Goal: Information Seeking & Learning: Learn about a topic

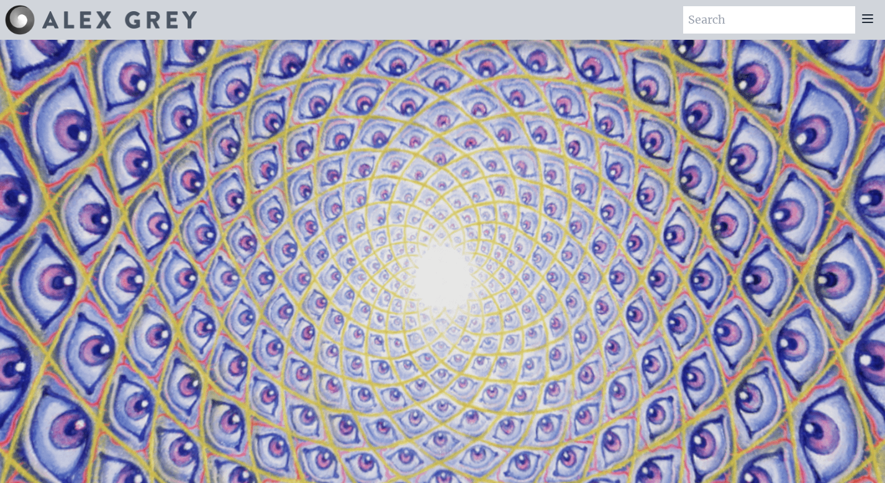
click at [869, 20] on icon at bounding box center [867, 18] width 15 height 15
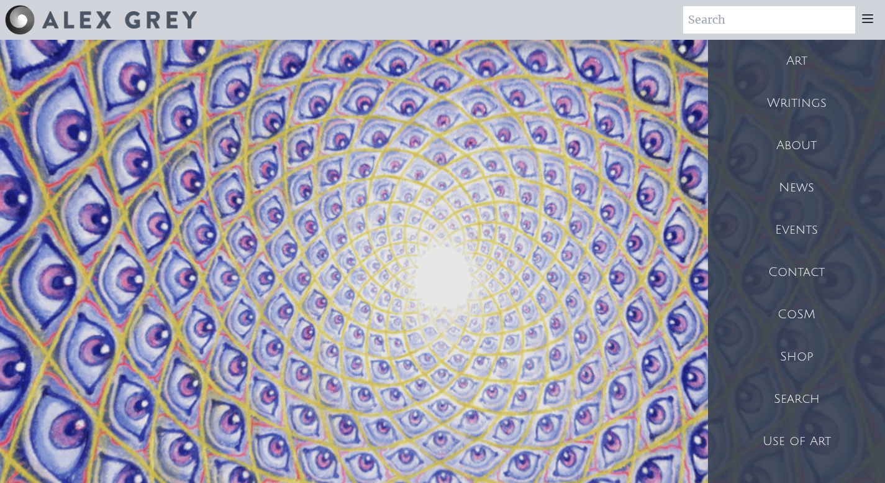
click at [794, 60] on div "Art" at bounding box center [796, 61] width 177 height 42
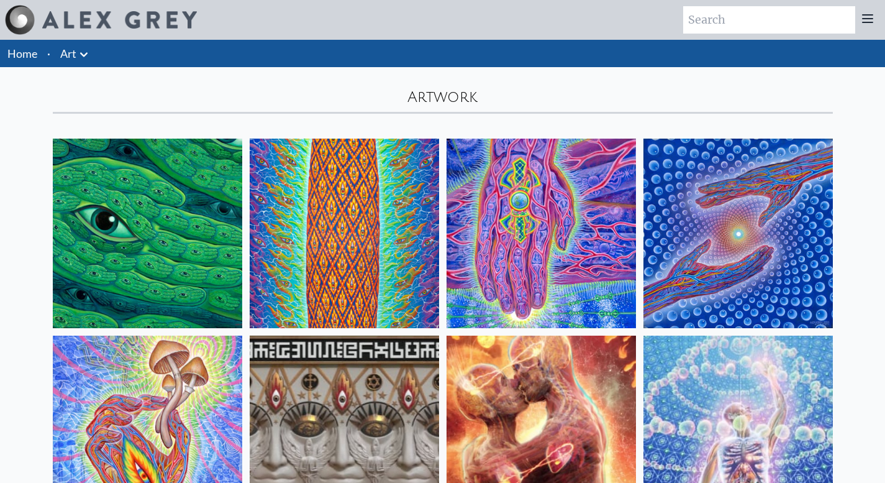
click at [538, 240] on img at bounding box center [541, 233] width 189 height 189
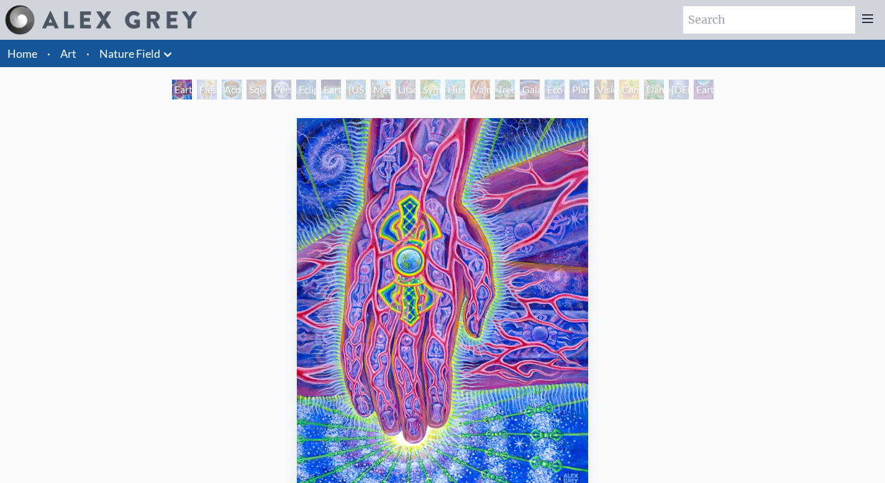
click at [177, 91] on div "Earth Witness" at bounding box center [182, 90] width 20 height 20
click at [545, 309] on img "1 / 22" at bounding box center [443, 311] width 292 height 386
click at [557, 289] on img "1 / 22" at bounding box center [443, 311] width 292 height 386
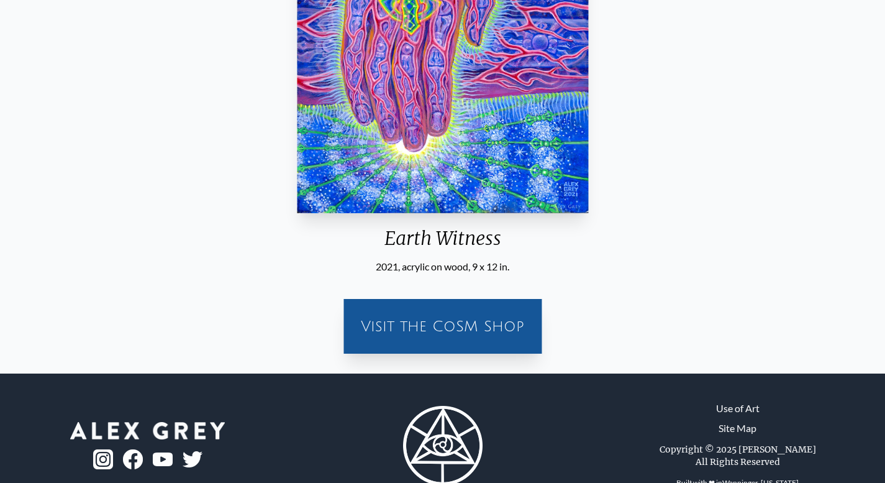
scroll to position [67, 0]
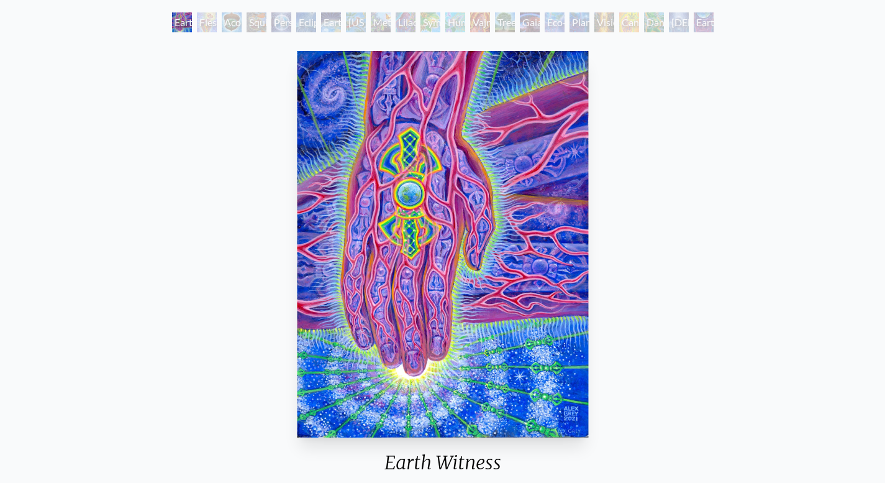
click at [199, 20] on div "Flesh of the Gods" at bounding box center [207, 22] width 20 height 20
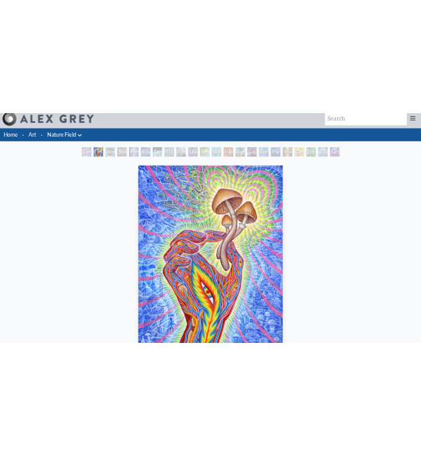
scroll to position [6, 0]
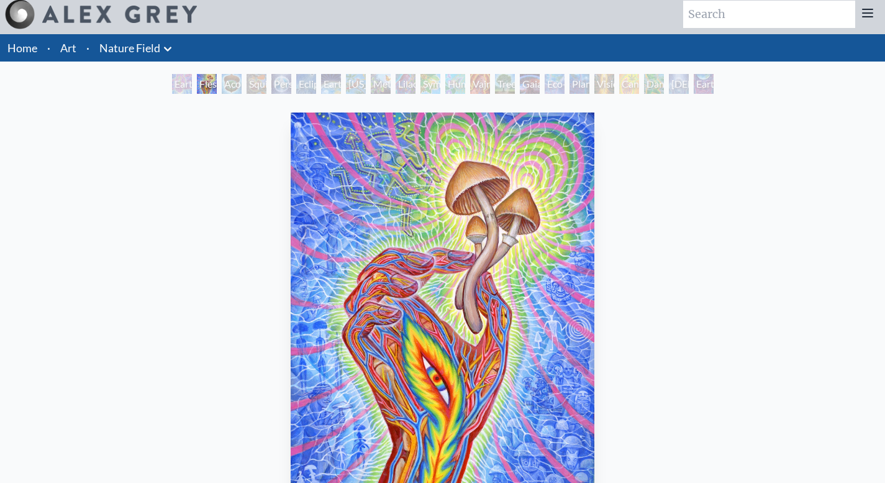
click at [238, 88] on div "Acorn Dream" at bounding box center [232, 84] width 20 height 20
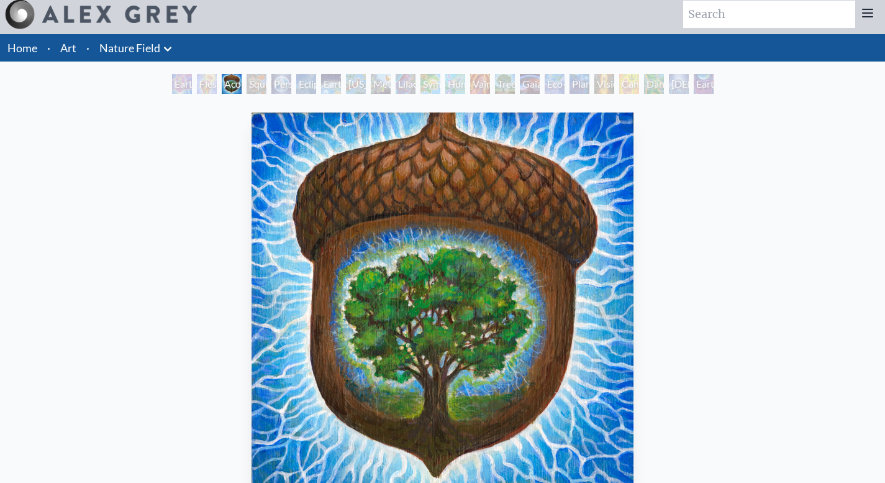
click at [275, 81] on div "Person Planet" at bounding box center [281, 84] width 20 height 20
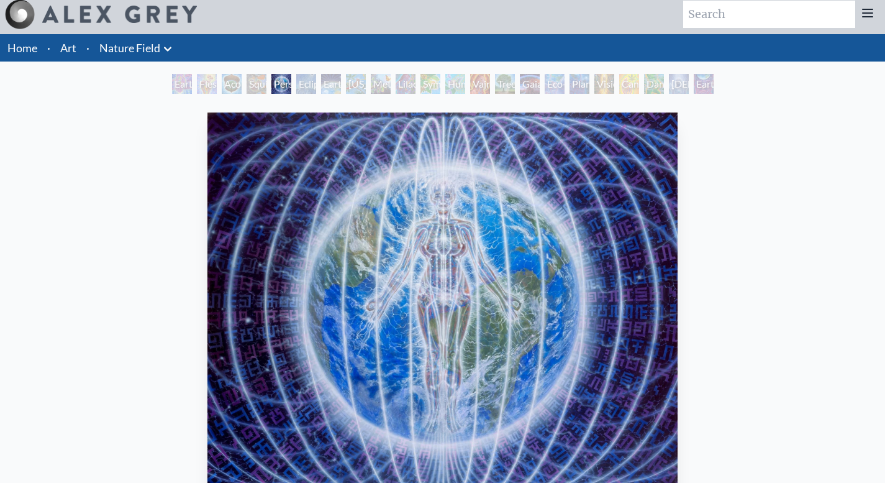
click at [321, 82] on div "Earth Energies" at bounding box center [331, 84] width 20 height 20
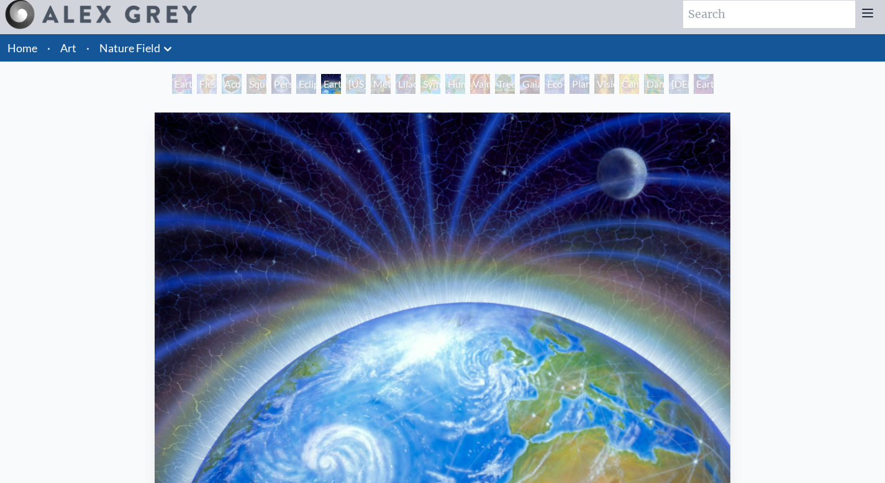
click at [378, 83] on div "Metamorphosis" at bounding box center [381, 84] width 20 height 20
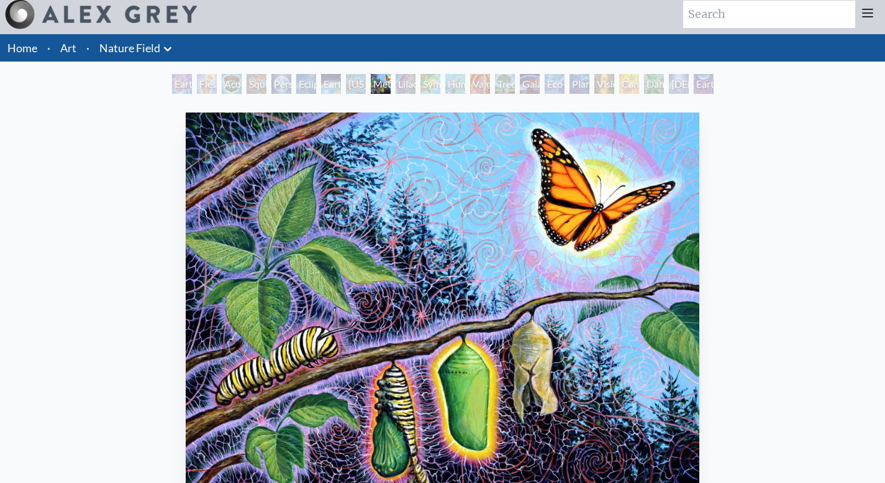
click at [426, 84] on div "Symbiosis: Gall Wasp & Oak Tree" at bounding box center [431, 84] width 20 height 20
click at [867, 12] on icon at bounding box center [867, 13] width 15 height 15
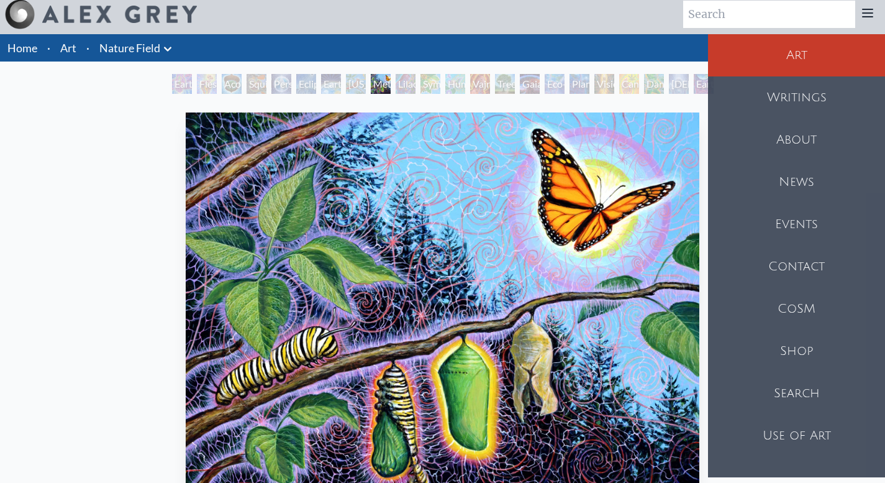
click at [809, 51] on div "Art" at bounding box center [796, 55] width 177 height 42
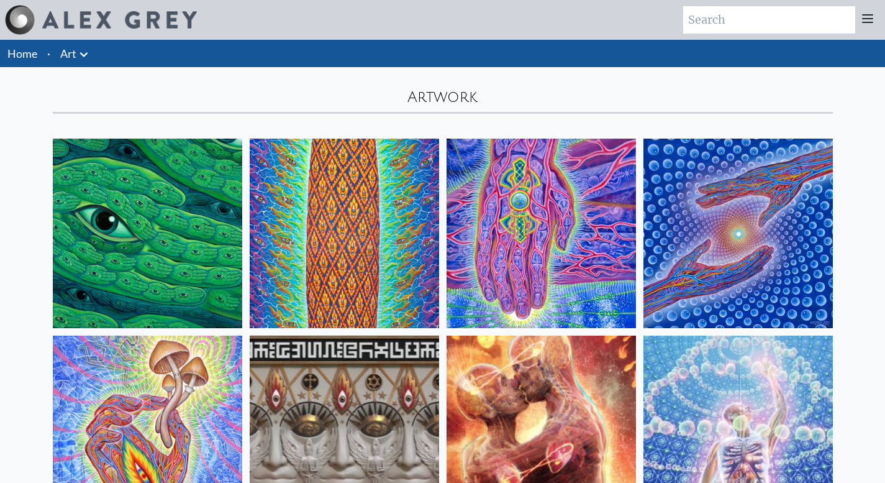
click at [871, 15] on icon at bounding box center [867, 18] width 15 height 15
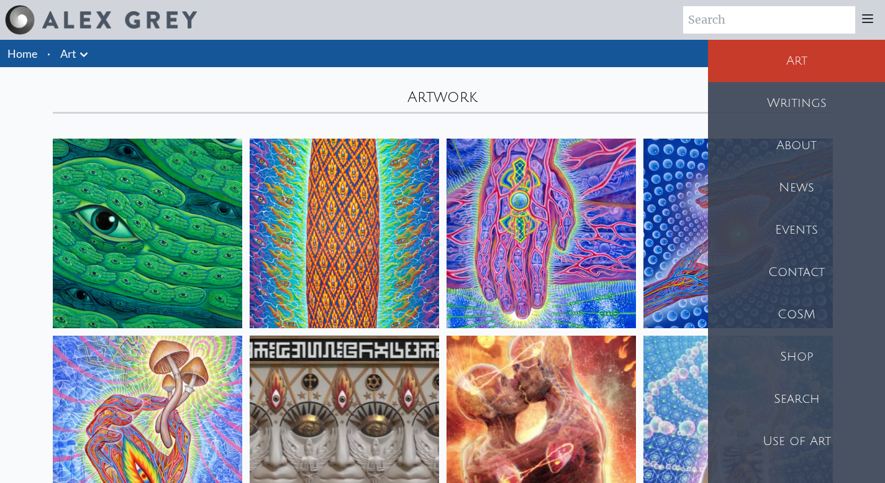
click at [797, 360] on div "Shop" at bounding box center [796, 356] width 177 height 42
